Goal: Task Accomplishment & Management: Complete application form

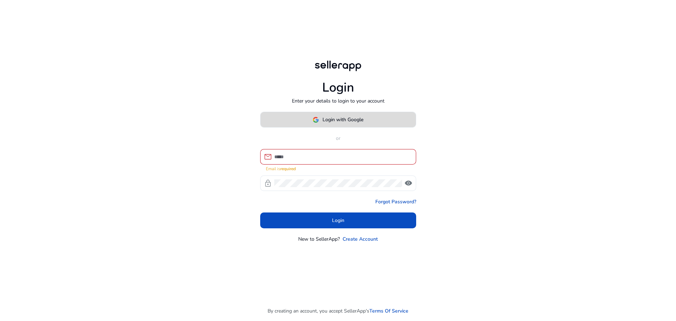
click at [337, 123] on span "Login with Google" at bounding box center [343, 119] width 41 height 7
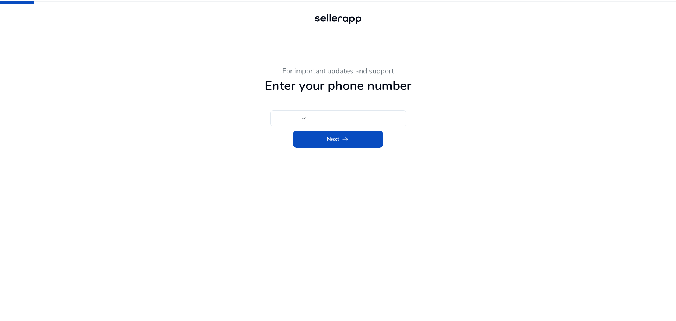
type input "**"
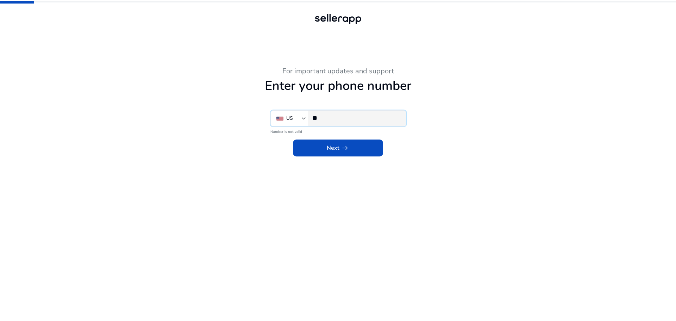
click at [352, 120] on input "**" at bounding box center [356, 118] width 88 height 8
click at [301, 121] on div "US" at bounding box center [288, 118] width 25 height 8
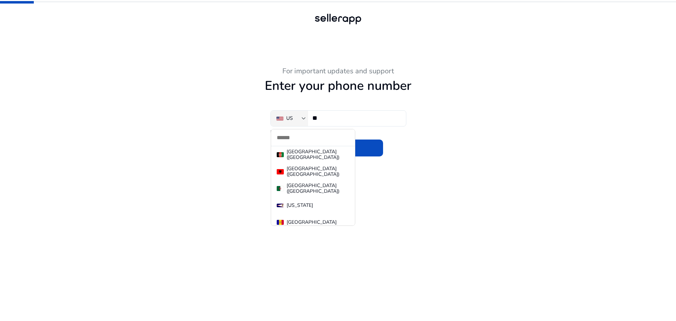
scroll to position [3825, 0]
click at [501, 121] on div at bounding box center [338, 160] width 676 height 321
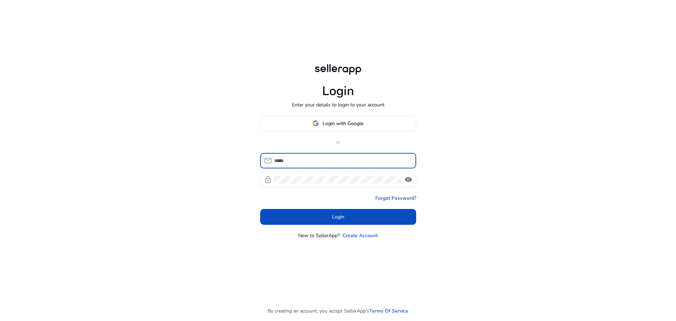
click at [301, 161] on input at bounding box center [342, 161] width 136 height 8
click at [363, 237] on link "Create Account" at bounding box center [360, 235] width 35 height 7
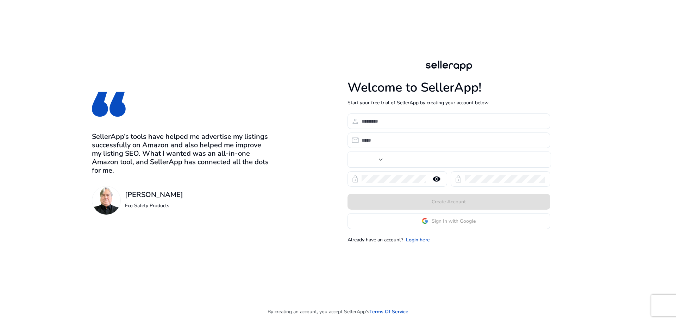
type input "**"
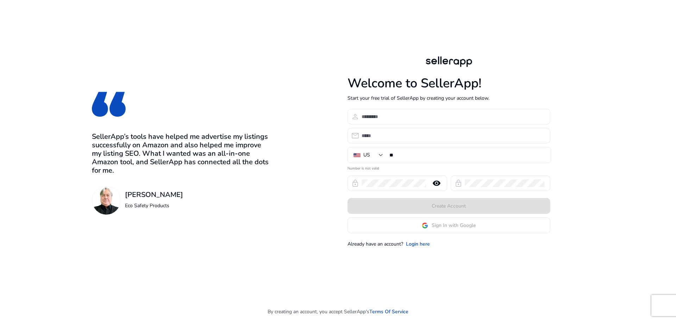
click at [388, 116] on input at bounding box center [453, 117] width 183 height 8
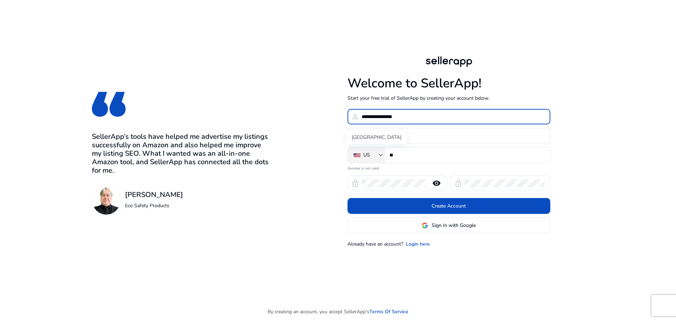
type input "**********"
click at [385, 135] on div "[GEOGRAPHIC_DATA]" at bounding box center [376, 137] width 61 height 14
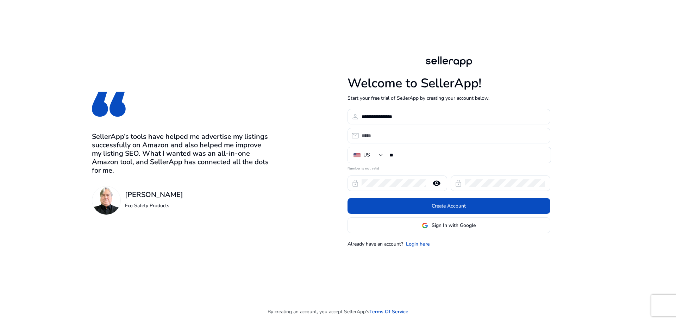
click at [414, 137] on input "email" at bounding box center [453, 136] width 183 height 8
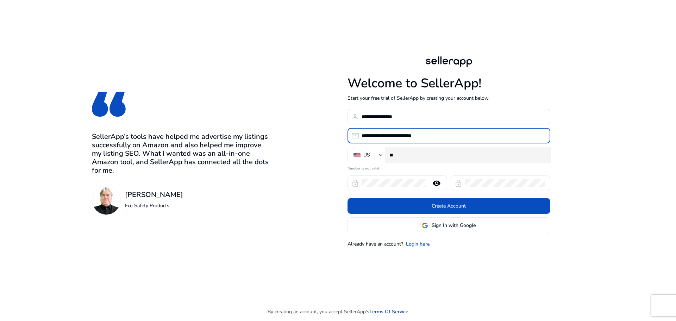
type input "**********"
click at [410, 151] on div "**" at bounding box center [468, 154] width 156 height 15
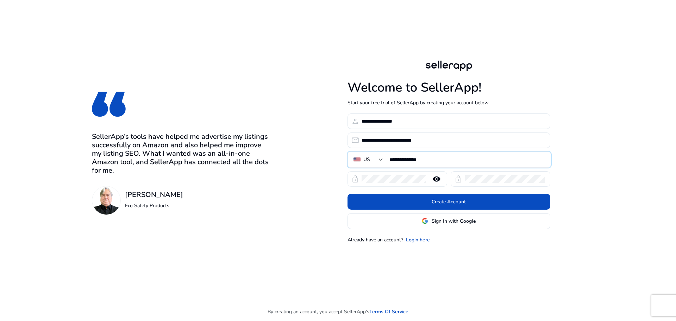
type input "**********"
click at [426, 181] on div "remove_red_eye" at bounding box center [436, 179] width 21 height 8
click at [435, 180] on mat-icon "remove_red_eye" at bounding box center [436, 179] width 17 height 8
click at [535, 238] on div "Already have an account? Login here" at bounding box center [449, 239] width 203 height 7
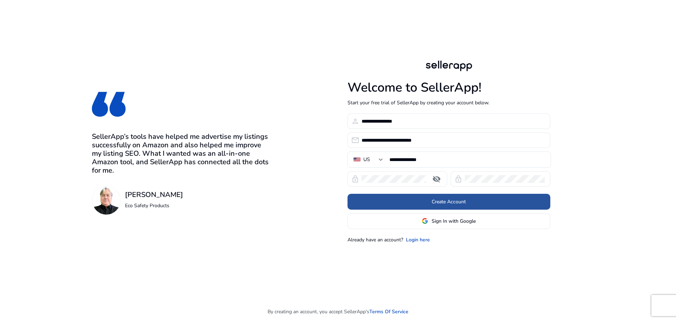
click at [468, 203] on span at bounding box center [449, 201] width 203 height 17
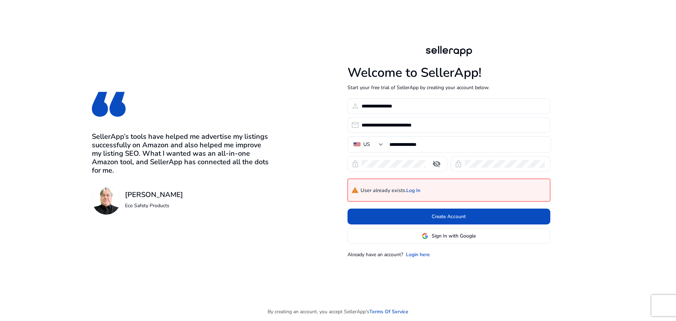
click at [414, 186] on h4 "warning User already exists. Log In" at bounding box center [386, 190] width 69 height 10
click at [415, 189] on link "Log In" at bounding box center [413, 191] width 14 height 6
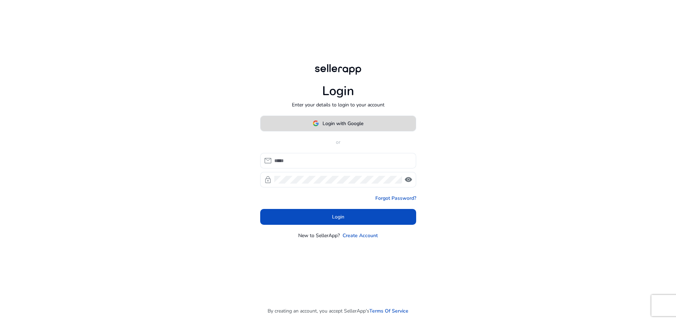
click at [341, 123] on span "Login with Google" at bounding box center [343, 123] width 41 height 7
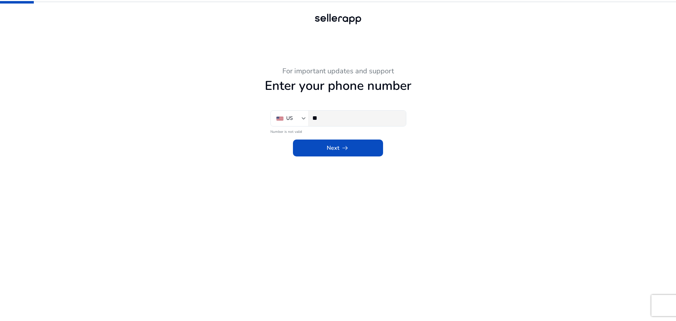
click at [341, 113] on div "**" at bounding box center [356, 118] width 88 height 15
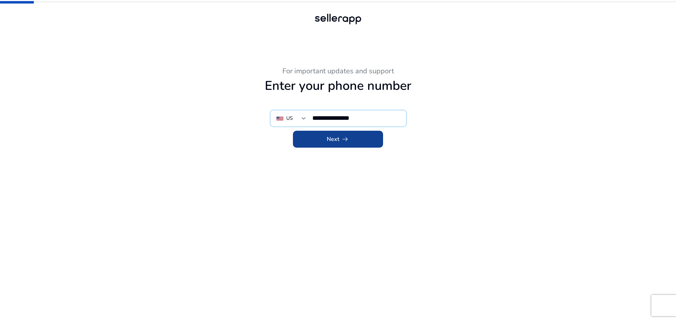
type input "**********"
click at [334, 144] on span at bounding box center [338, 139] width 90 height 17
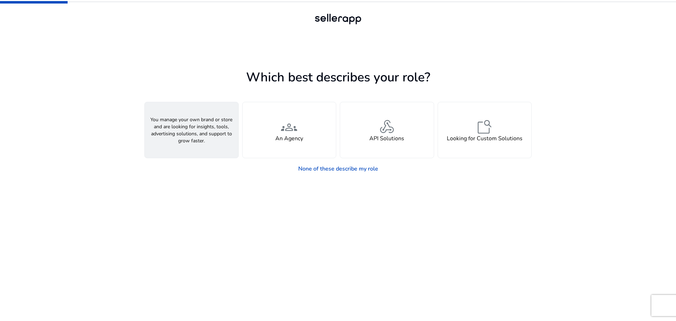
click at [194, 137] on h4 "A Seller" at bounding box center [191, 138] width 21 height 7
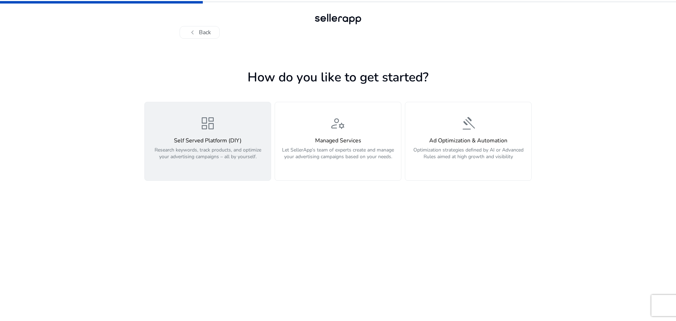
click at [236, 154] on p "Research keywords, track products, and optimize your advertising campaigns – al…" at bounding box center [208, 157] width 118 height 21
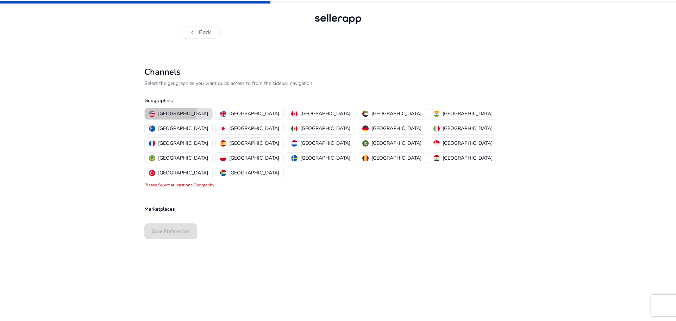
click at [170, 111] on p "[GEOGRAPHIC_DATA]" at bounding box center [183, 113] width 50 height 7
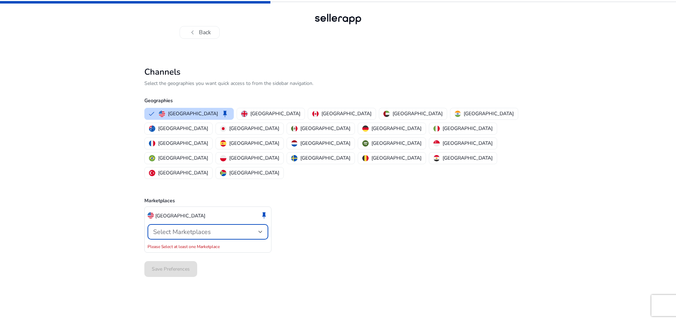
click at [214, 228] on div "Select Marketplaces" at bounding box center [205, 232] width 105 height 8
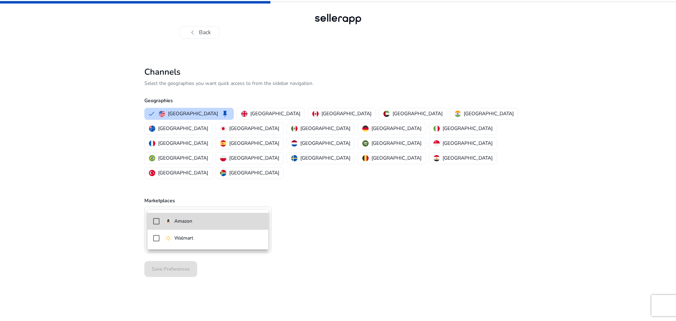
click at [207, 221] on span "Amazon" at bounding box center [214, 221] width 98 height 8
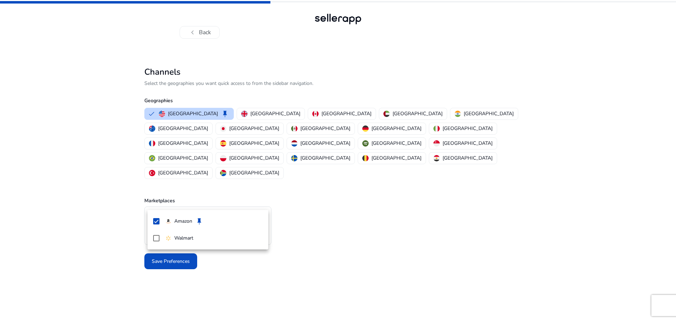
click at [330, 239] on div at bounding box center [338, 160] width 676 height 321
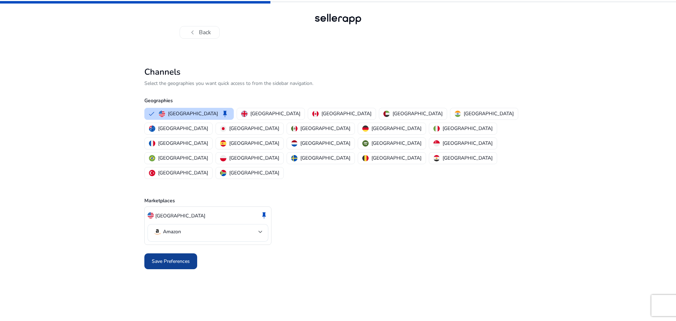
click at [176, 257] on span "Save Preferences" at bounding box center [171, 260] width 38 height 7
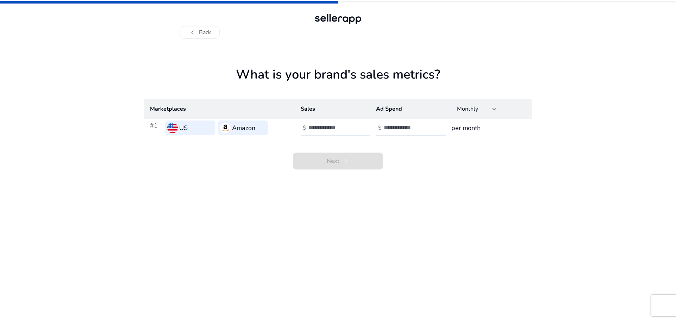
click at [340, 130] on input "number" at bounding box center [333, 128] width 48 height 8
click at [474, 130] on h3 "per month" at bounding box center [489, 128] width 75 height 10
click at [410, 130] on input "number" at bounding box center [408, 128] width 48 height 8
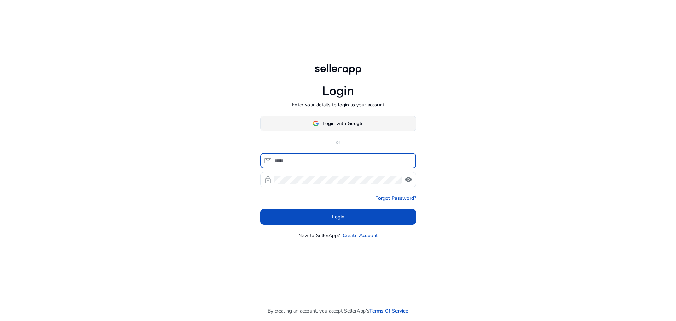
click at [342, 121] on span "Login with Google" at bounding box center [343, 123] width 41 height 7
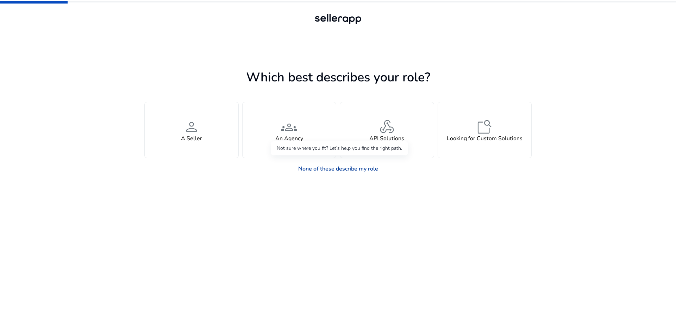
click at [359, 170] on link "None of these describe my role" at bounding box center [338, 169] width 91 height 14
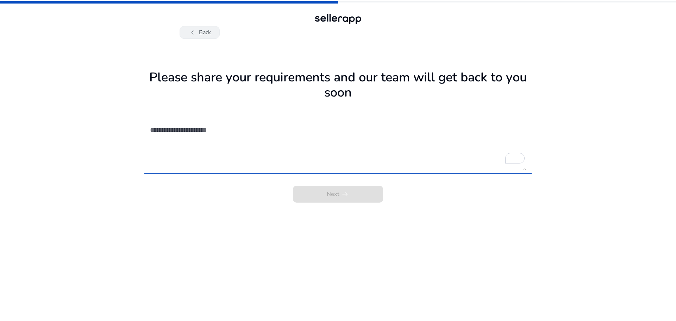
click at [207, 29] on button "chevron_left Back" at bounding box center [200, 32] width 40 height 13
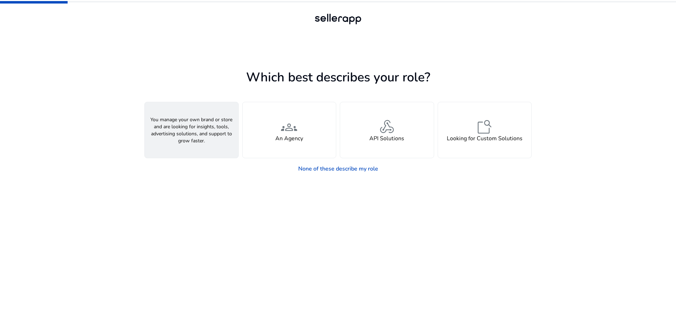
click at [199, 145] on div "person A Seller" at bounding box center [192, 130] width 94 height 56
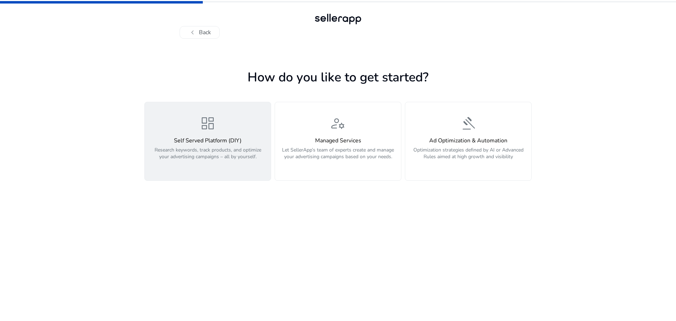
click at [192, 140] on h4 "Self Served Platform (DIY)" at bounding box center [208, 140] width 118 height 7
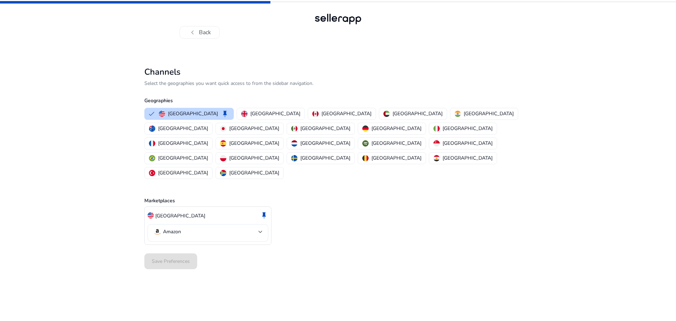
click at [185, 228] on mat-select-trigger "Amazon" at bounding box center [205, 232] width 105 height 8
click at [185, 199] on div at bounding box center [338, 160] width 676 height 321
click at [182, 250] on div "Save Preferences" at bounding box center [337, 260] width 387 height 21
click at [232, 250] on div "Save Preferences" at bounding box center [337, 260] width 387 height 21
click at [179, 250] on div "Save Preferences" at bounding box center [337, 260] width 387 height 21
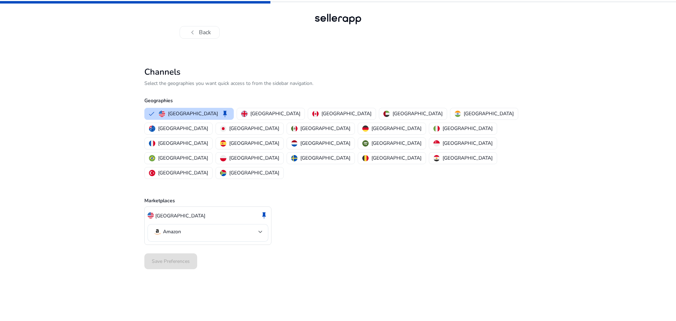
click at [166, 210] on div "[GEOGRAPHIC_DATA]" at bounding box center [177, 216] width 58 height 12
click at [165, 229] on p "Amazon" at bounding box center [172, 232] width 18 height 6
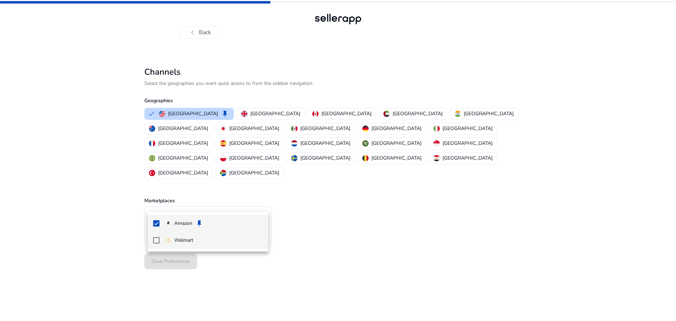
click at [168, 238] on img at bounding box center [168, 240] width 6 height 6
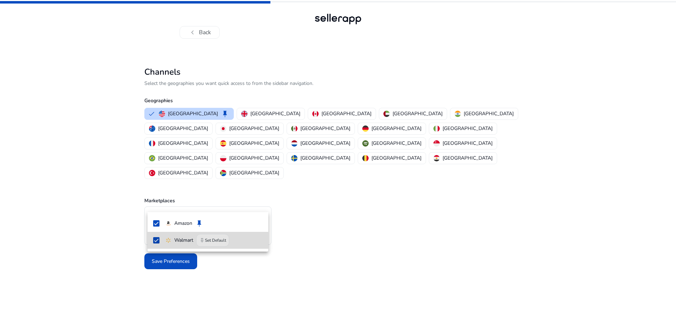
click at [156, 241] on mat-pseudo-checkbox at bounding box center [156, 240] width 6 height 6
click at [352, 251] on div at bounding box center [338, 160] width 676 height 321
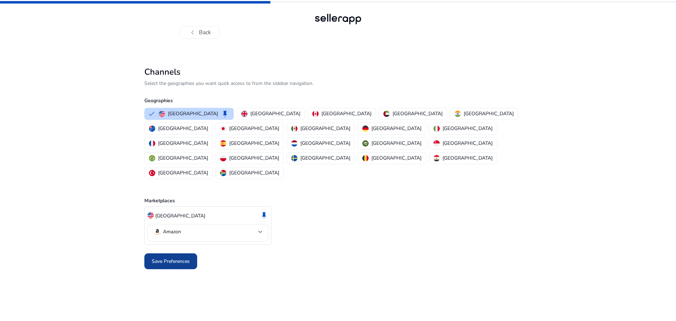
click at [175, 257] on span "Save Preferences" at bounding box center [171, 260] width 38 height 7
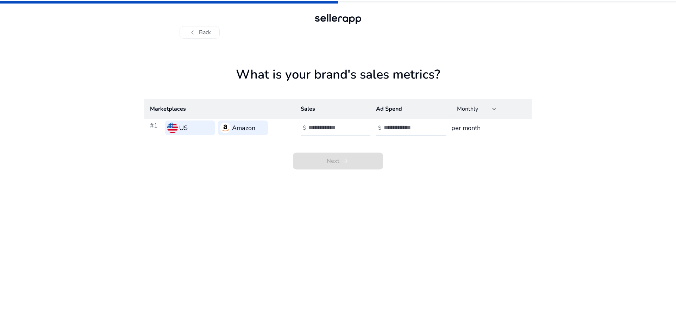
click at [338, 130] on input "number" at bounding box center [333, 128] width 48 height 8
type input "****"
click at [395, 128] on input "number" at bounding box center [408, 128] width 48 height 8
type input "***"
click at [436, 179] on app-sales-metrics "What is your brand's sales metrics? Marketplaces Sales Ad Spend Monthly #1 US A…" at bounding box center [337, 194] width 387 height 254
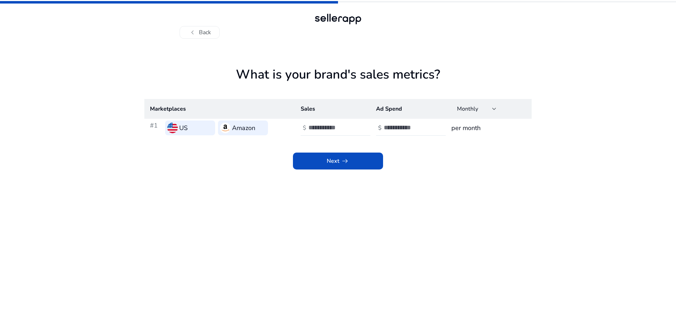
click at [338, 160] on span "Next arrow_right_alt" at bounding box center [338, 161] width 23 height 8
